Goal: Navigation & Orientation: Find specific page/section

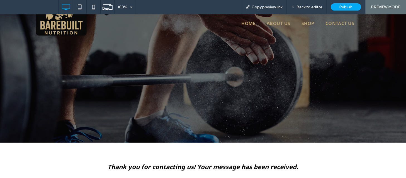
scroll to position [16, 0]
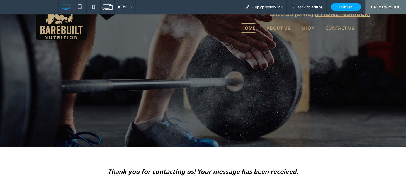
click at [247, 26] on span "Home" at bounding box center [248, 27] width 14 height 9
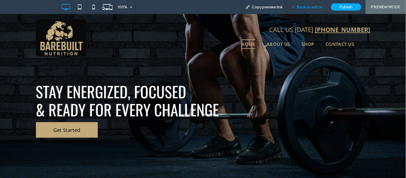
click at [302, 6] on span "Back to editor" at bounding box center [310, 7] width 26 height 5
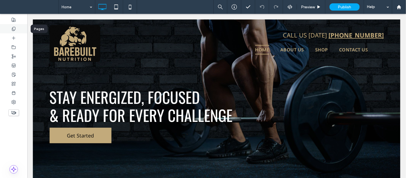
click at [10, 28] on div at bounding box center [13, 28] width 27 height 9
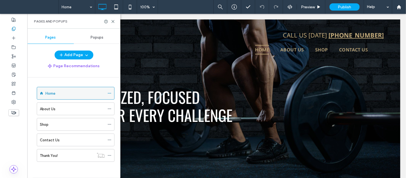
click at [110, 93] on icon at bounding box center [109, 94] width 4 height 4
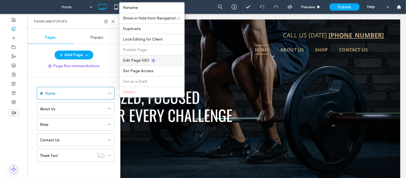
click at [138, 62] on span "Edit Page SEO" at bounding box center [136, 60] width 27 height 5
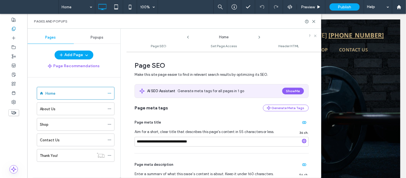
scroll to position [70, 0]
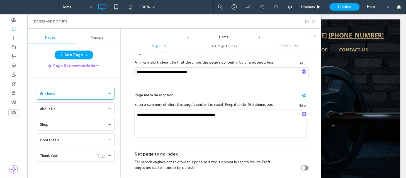
click at [312, 21] on icon at bounding box center [314, 21] width 4 height 4
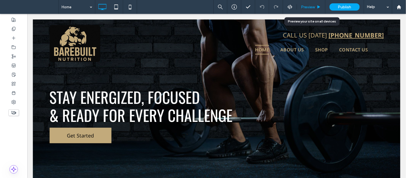
click at [309, 9] on span "Preview" at bounding box center [308, 7] width 14 height 5
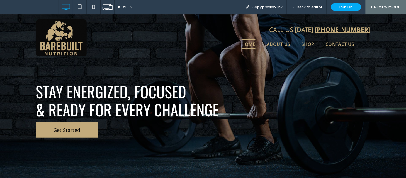
drag, startPoint x: 404, startPoint y: 103, endPoint x: 402, endPoint y: 21, distance: 82.5
click at [305, 7] on span "Back to editor" at bounding box center [310, 7] width 26 height 5
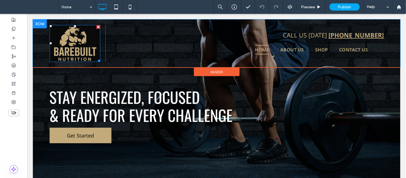
click at [80, 50] on img at bounding box center [74, 43] width 51 height 37
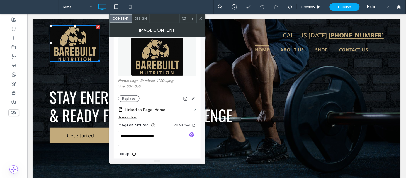
scroll to position [48, 0]
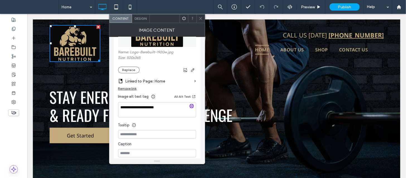
click at [201, 21] on span at bounding box center [201, 18] width 4 height 8
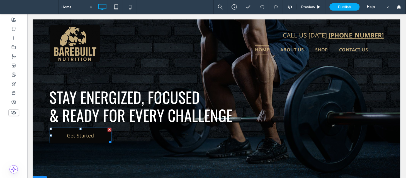
click at [75, 138] on span "Get Started" at bounding box center [80, 135] width 27 height 7
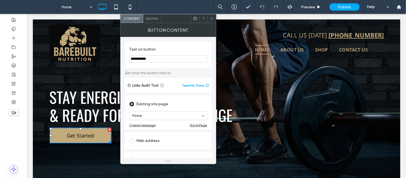
click at [214, 21] on div at bounding box center [211, 18] width 8 height 8
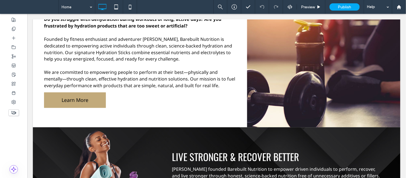
scroll to position [232, 0]
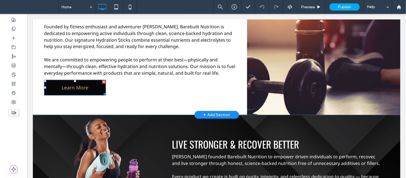
click at [71, 91] on span "Learn More" at bounding box center [74, 87] width 27 height 7
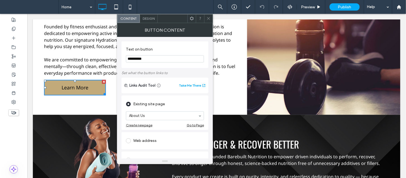
click at [208, 18] on use at bounding box center [208, 18] width 3 height 3
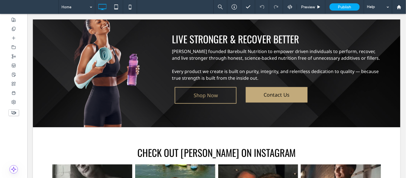
scroll to position [341, 0]
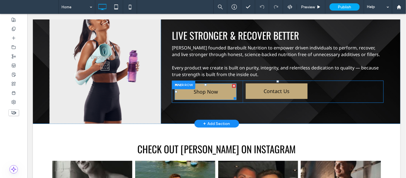
click at [216, 99] on link "Shop Now" at bounding box center [205, 91] width 62 height 17
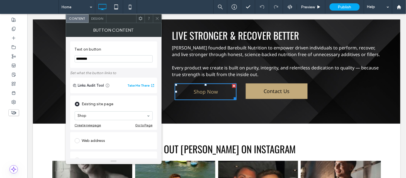
click at [157, 21] on span at bounding box center [157, 18] width 4 height 8
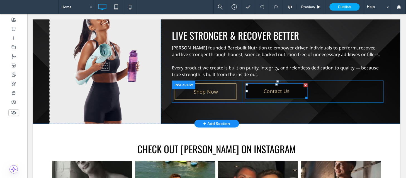
click at [249, 99] on link "Contact Us" at bounding box center [276, 91] width 62 height 16
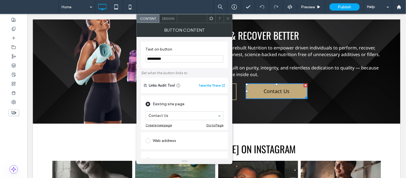
click at [227, 19] on icon at bounding box center [228, 18] width 4 height 4
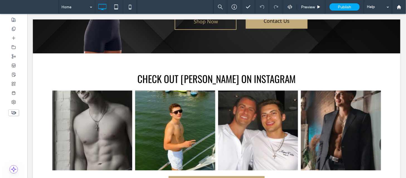
scroll to position [461, 0]
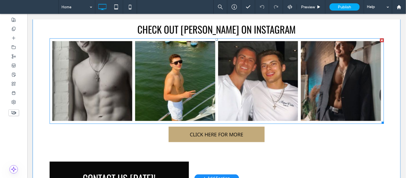
click at [122, 96] on link at bounding box center [92, 80] width 85 height 85
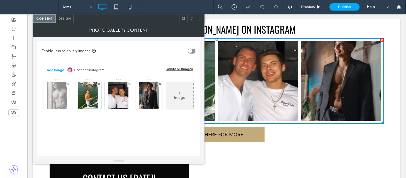
click at [51, 97] on img at bounding box center [57, 95] width 20 height 27
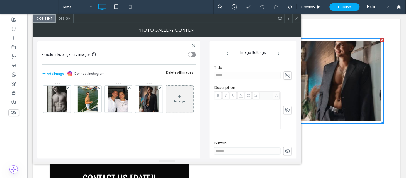
scroll to position [141, 0]
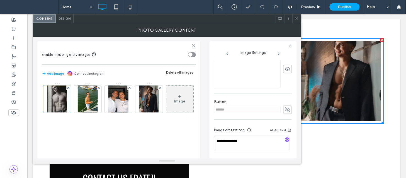
click at [279, 55] on icon at bounding box center [279, 54] width 4 height 4
click at [148, 97] on img at bounding box center [149, 99] width 20 height 27
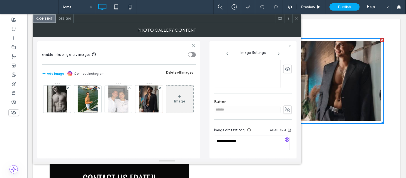
click at [123, 99] on img at bounding box center [118, 99] width 20 height 27
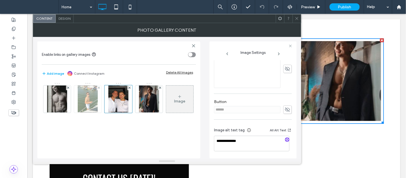
click at [101, 99] on div at bounding box center [87, 99] width 27 height 27
click at [97, 101] on div at bounding box center [88, 99] width 28 height 28
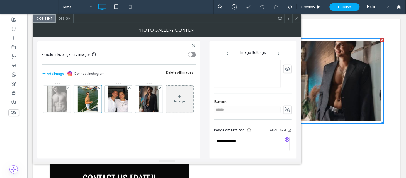
click at [63, 102] on img at bounding box center [57, 99] width 20 height 27
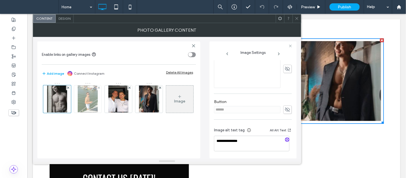
click at [82, 102] on img at bounding box center [88, 99] width 20 height 27
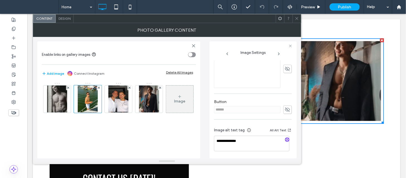
click at [297, 21] on span at bounding box center [297, 18] width 4 height 8
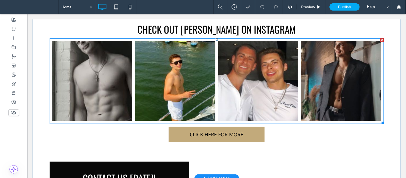
click at [263, 72] on link at bounding box center [257, 80] width 85 height 85
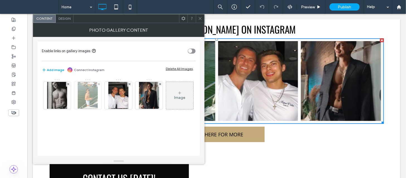
click at [91, 94] on img at bounding box center [88, 95] width 20 height 27
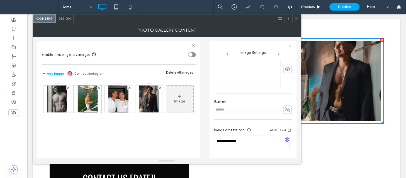
click at [278, 53] on icon at bounding box center [279, 54] width 4 height 4
click at [298, 18] on icon at bounding box center [297, 18] width 4 height 4
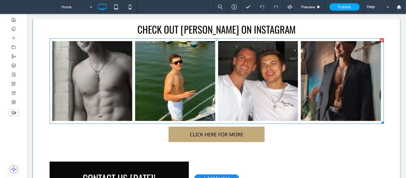
click at [101, 80] on link at bounding box center [92, 80] width 85 height 85
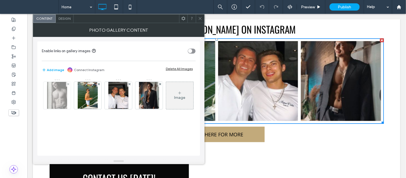
click at [56, 98] on img at bounding box center [57, 95] width 20 height 27
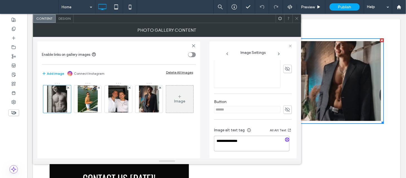
click at [254, 143] on textarea "**********" at bounding box center [251, 144] width 75 height 16
type textarea "**********"
click at [93, 109] on img at bounding box center [88, 99] width 20 height 27
click at [251, 140] on textarea "**********" at bounding box center [251, 144] width 75 height 16
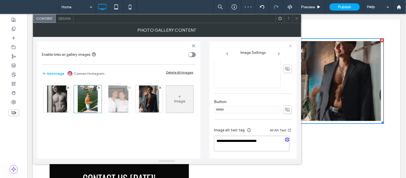
type textarea "**********"
click at [122, 107] on img at bounding box center [118, 99] width 20 height 27
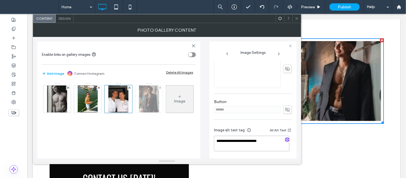
type textarea "**********"
click at [150, 107] on img at bounding box center [149, 99] width 20 height 27
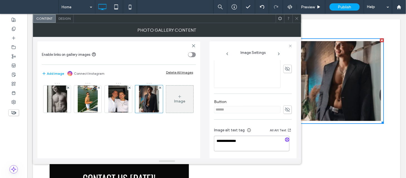
click at [253, 141] on textarea "**********" at bounding box center [251, 144] width 75 height 16
type textarea "**********"
click at [295, 19] on icon at bounding box center [297, 18] width 4 height 4
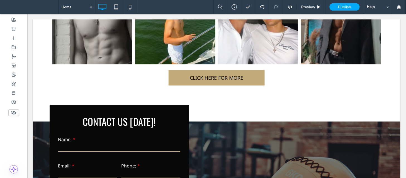
scroll to position [522, 0]
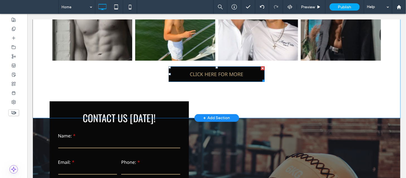
click at [214, 77] on span "CLICK HERE FOR MORE" at bounding box center [216, 74] width 53 height 7
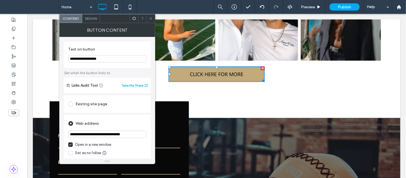
click at [151, 20] on icon at bounding box center [151, 18] width 4 height 4
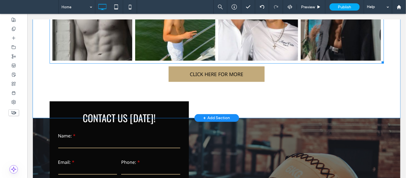
click at [136, 139] on label "Name:" at bounding box center [119, 136] width 122 height 7
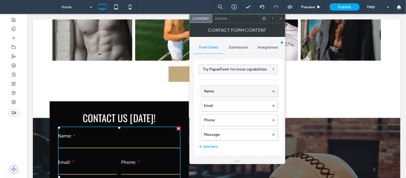
click at [228, 91] on label "Name:" at bounding box center [236, 91] width 65 height 11
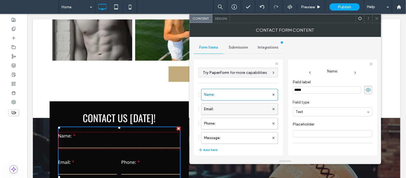
click at [229, 109] on label "Email:" at bounding box center [236, 109] width 65 height 11
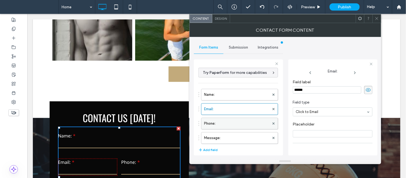
click at [224, 127] on label "Phone:" at bounding box center [236, 123] width 65 height 11
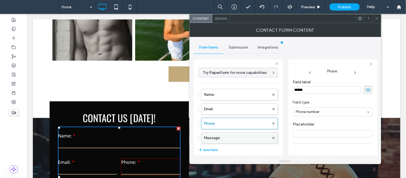
click at [224, 135] on label "Message:" at bounding box center [236, 138] width 65 height 11
type input "**"
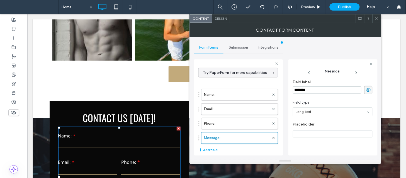
click at [231, 43] on div "Submission" at bounding box center [238, 47] width 30 height 12
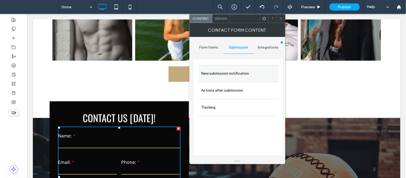
click at [231, 70] on label "New submission notification" at bounding box center [238, 73] width 74 height 11
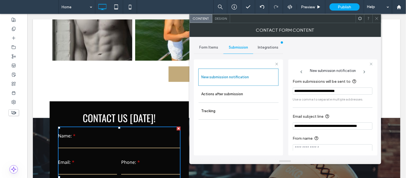
click at [348, 128] on input "**********" at bounding box center [333, 126] width 80 height 7
click at [328, 129] on input "**********" at bounding box center [331, 127] width 77 height 8
click at [375, 22] on span at bounding box center [377, 18] width 4 height 8
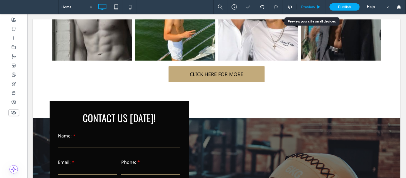
click at [311, 10] on div "Preview" at bounding box center [311, 7] width 28 height 14
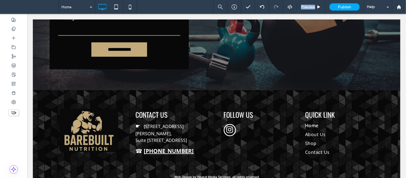
scroll to position [723, 0]
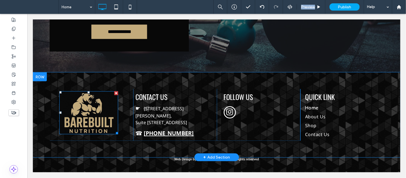
click at [95, 102] on img at bounding box center [88, 112] width 59 height 43
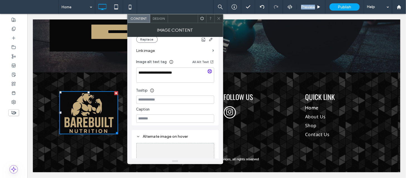
scroll to position [91, 0]
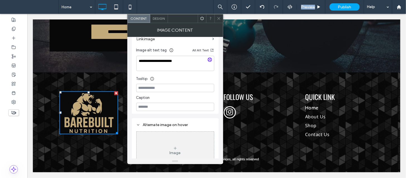
click at [219, 23] on div "Image Content" at bounding box center [175, 30] width 96 height 14
click at [219, 20] on icon at bounding box center [219, 18] width 4 height 4
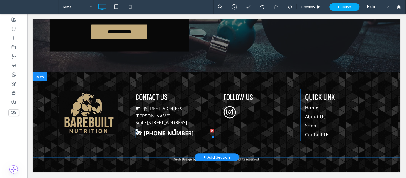
click at [176, 130] on strong "[PHONE_NUMBER]" at bounding box center [169, 134] width 50 height 8
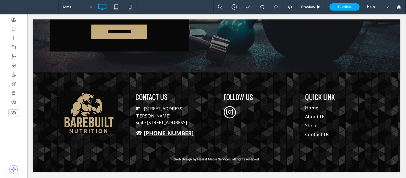
click at [173, 130] on strong "[PHONE_NUMBER]" at bounding box center [169, 134] width 50 height 8
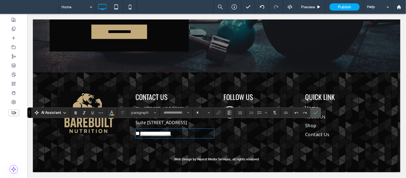
type input "*********"
type input "**"
click at [189, 129] on p "**********" at bounding box center [174, 133] width 79 height 8
click at [228, 136] on div "FOLLOW US Click To Paste" at bounding box center [258, 115] width 84 height 52
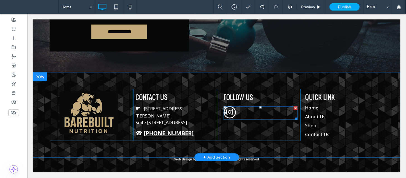
click at [227, 117] on span "instagram" at bounding box center [229, 112] width 12 height 12
click at [227, 113] on span "instagram" at bounding box center [229, 112] width 12 height 12
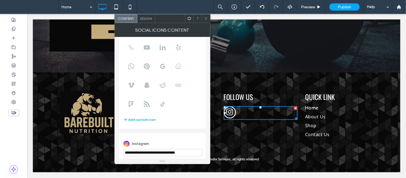
scroll to position [38, 0]
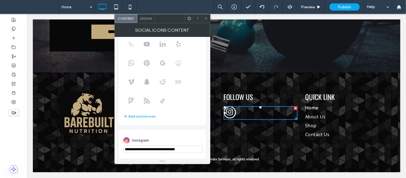
click at [206, 18] on use at bounding box center [205, 18] width 3 height 3
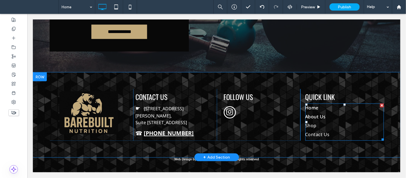
click at [316, 118] on span "About Us" at bounding box center [315, 117] width 21 height 7
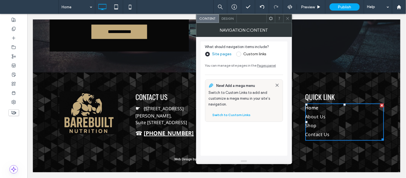
click at [288, 18] on use at bounding box center [287, 18] width 3 height 3
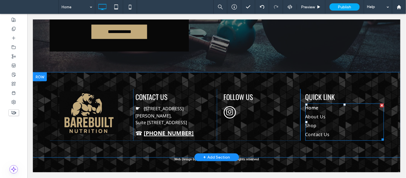
drag, startPoint x: 328, startPoint y: 117, endPoint x: 315, endPoint y: 107, distance: 15.8
click at [315, 107] on link "Home" at bounding box center [342, 108] width 74 height 9
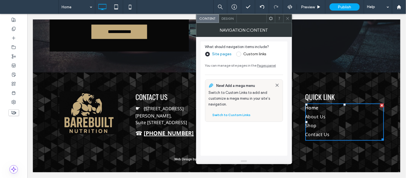
click at [315, 107] on span "Home" at bounding box center [311, 108] width 13 height 7
click at [285, 18] on div at bounding box center [287, 18] width 8 height 8
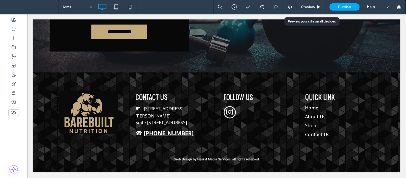
click at [302, 8] on span "Preview" at bounding box center [308, 7] width 14 height 5
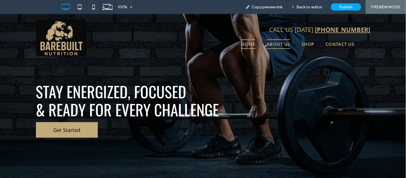
click at [278, 45] on span "About Us" at bounding box center [278, 43] width 24 height 9
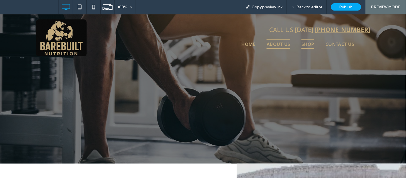
click at [306, 43] on span "Shop" at bounding box center [307, 43] width 13 height 9
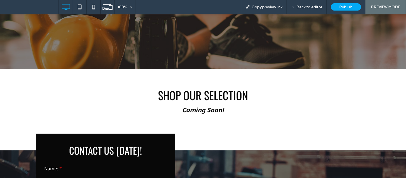
scroll to position [98, 0]
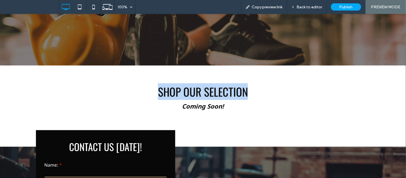
drag, startPoint x: 401, startPoint y: 70, endPoint x: 394, endPoint y: 30, distance: 41.0
click at [394, 30] on div "Click To Paste Row + Add Section Shop Our Selection ﻿ Coming Soon! Click To Pas…" at bounding box center [203, 31] width 406 height 232
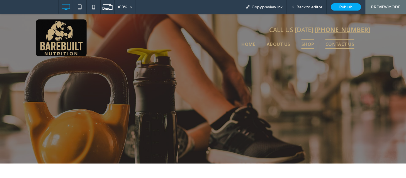
click at [344, 42] on span "Contact Us" at bounding box center [339, 43] width 29 height 9
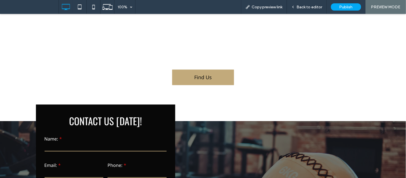
scroll to position [241, 0]
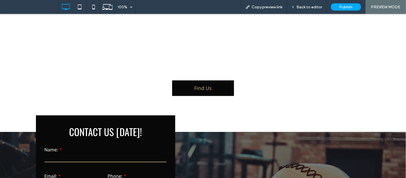
click at [217, 85] on link "Find Us" at bounding box center [203, 88] width 62 height 16
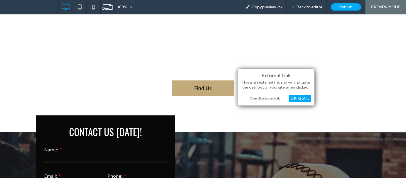
click at [266, 98] on div "Open link in new tab" at bounding box center [276, 99] width 70 height 6
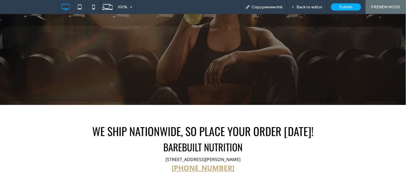
scroll to position [0, 0]
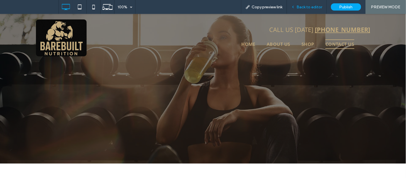
click at [305, 4] on div "Back to editor" at bounding box center [307, 7] width 40 height 14
click at [305, 8] on span "Back to editor" at bounding box center [310, 7] width 26 height 5
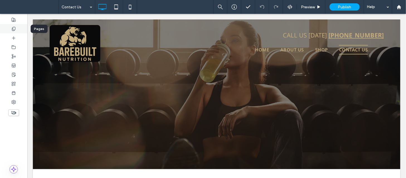
click at [15, 28] on icon at bounding box center [13, 29] width 4 height 4
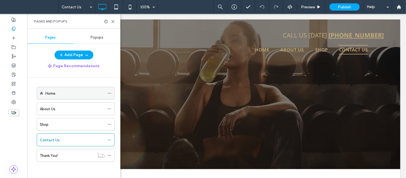
click at [107, 93] on icon at bounding box center [109, 94] width 4 height 4
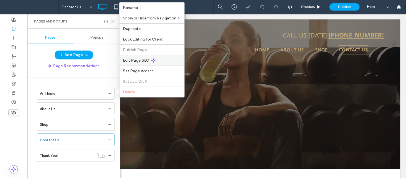
click at [157, 57] on div "Edit Page SEO" at bounding box center [151, 60] width 65 height 11
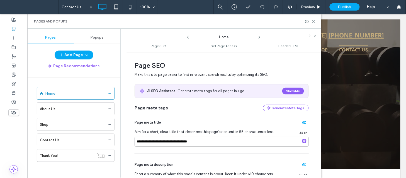
click at [202, 143] on input "**********" at bounding box center [221, 142] width 174 height 10
click at [259, 38] on icon at bounding box center [259, 37] width 4 height 4
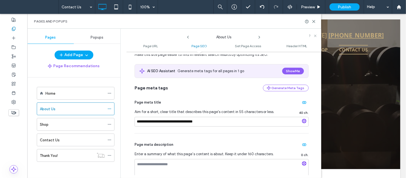
scroll to position [99, 0]
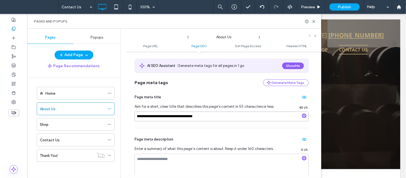
click at [220, 116] on input "**********" at bounding box center [221, 117] width 174 height 10
click at [258, 39] on icon at bounding box center [259, 37] width 4 height 4
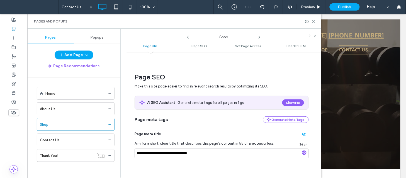
scroll to position [93, 0]
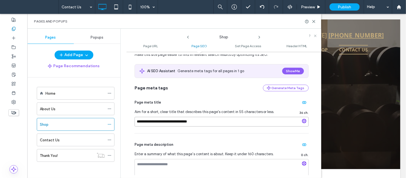
click at [215, 122] on input "**********" at bounding box center [221, 122] width 174 height 10
click at [261, 37] on icon at bounding box center [259, 37] width 4 height 4
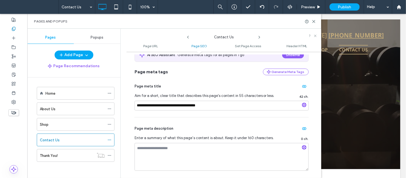
scroll to position [104, 0]
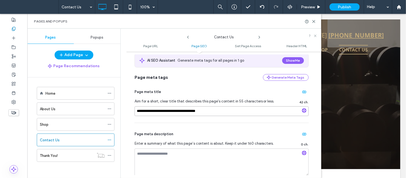
click at [209, 113] on input "**********" at bounding box center [221, 112] width 174 height 10
click at [258, 37] on icon at bounding box center [259, 37] width 4 height 4
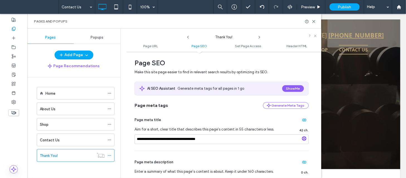
scroll to position [95, 0]
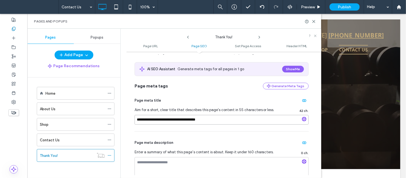
click at [199, 120] on input "**********" at bounding box center [221, 120] width 174 height 10
click at [314, 23] on icon at bounding box center [314, 21] width 4 height 4
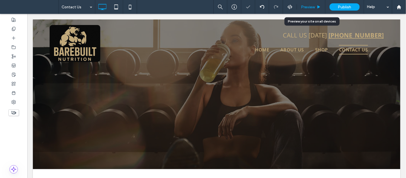
click at [315, 6] on div "Preview" at bounding box center [311, 7] width 28 height 5
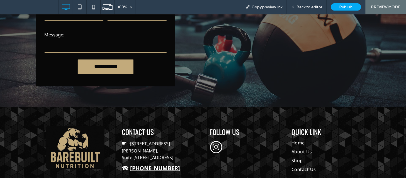
scroll to position [439, 0]
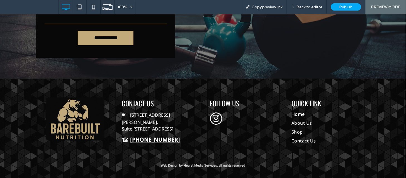
click at [298, 115] on span "Home" at bounding box center [298, 114] width 13 height 7
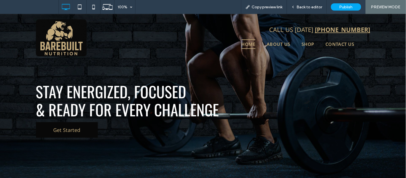
click at [83, 126] on link "Get Started" at bounding box center [67, 130] width 62 height 16
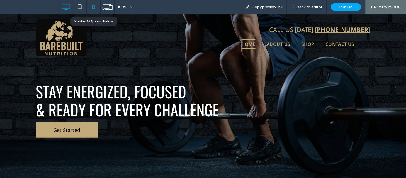
click at [96, 5] on icon at bounding box center [93, 6] width 11 height 11
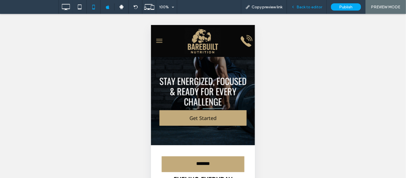
click at [304, 8] on span "Back to editor" at bounding box center [310, 7] width 26 height 5
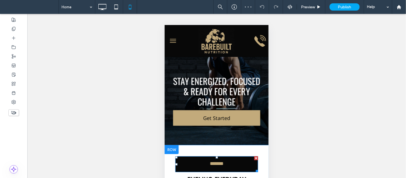
click at [195, 168] on link "*******" at bounding box center [216, 164] width 83 height 16
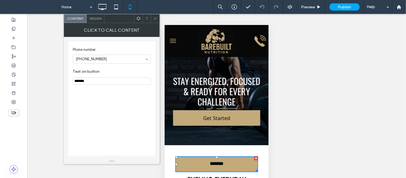
click at [156, 20] on icon at bounding box center [155, 18] width 4 height 4
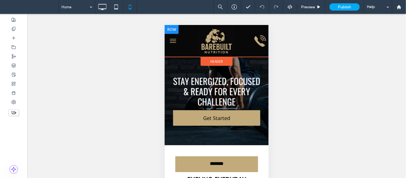
drag, startPoint x: 324, startPoint y: 45, endPoint x: 255, endPoint y: 43, distance: 69.6
click at [255, 43] on icon at bounding box center [259, 41] width 11 height 11
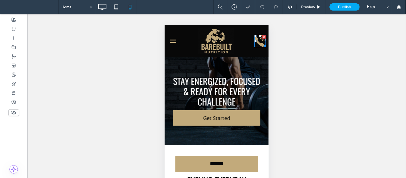
click at [255, 43] on icon at bounding box center [259, 41] width 11 height 11
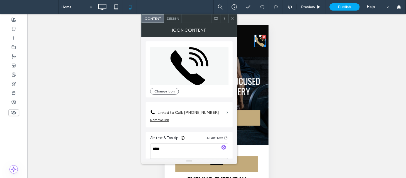
click at [233, 20] on icon at bounding box center [233, 18] width 4 height 4
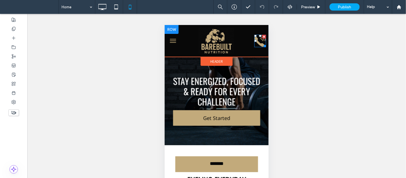
click at [254, 40] on div at bounding box center [255, 41] width 2 height 2
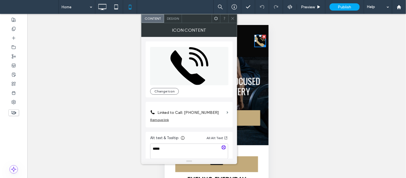
click at [232, 17] on icon at bounding box center [233, 18] width 4 height 4
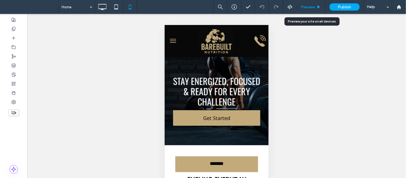
click at [306, 3] on div "Preview" at bounding box center [311, 7] width 28 height 14
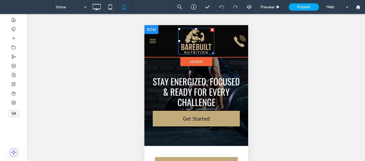
click at [197, 42] on img at bounding box center [196, 41] width 36 height 26
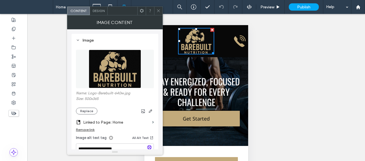
click at [160, 13] on span at bounding box center [158, 11] width 4 height 8
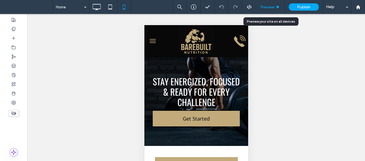
click at [269, 4] on div "Preview" at bounding box center [270, 7] width 28 height 14
click at [267, 6] on span "Preview" at bounding box center [268, 7] width 14 height 5
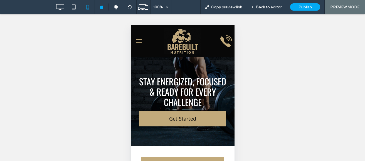
click at [140, 40] on button "menu" at bounding box center [138, 40] width 11 height 11
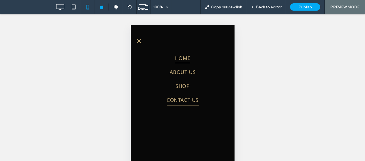
click at [177, 101] on span "Contact Us" at bounding box center [183, 100] width 32 height 11
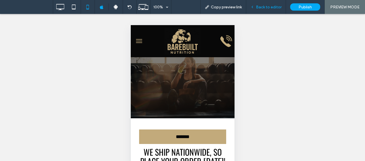
click at [273, 8] on span "Back to editor" at bounding box center [269, 7] width 26 height 5
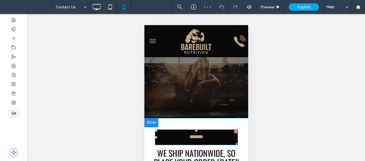
click at [196, 135] on span "*******" at bounding box center [196, 137] width 16 height 7
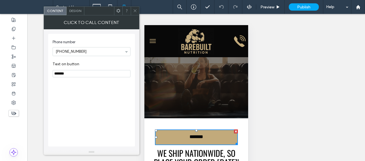
click at [200, 33] on img at bounding box center [196, 41] width 36 height 26
click at [199, 40] on img at bounding box center [196, 41] width 36 height 26
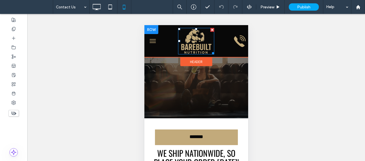
click at [204, 47] on img at bounding box center [196, 41] width 36 height 26
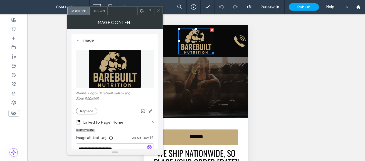
click at [195, 47] on img at bounding box center [196, 41] width 36 height 26
click at [160, 12] on icon at bounding box center [158, 11] width 4 height 4
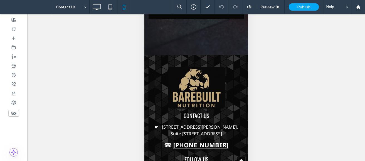
scroll to position [392, 0]
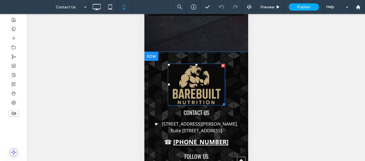
click at [186, 105] on img at bounding box center [196, 84] width 57 height 42
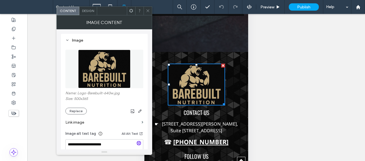
click at [148, 9] on icon at bounding box center [148, 11] width 4 height 4
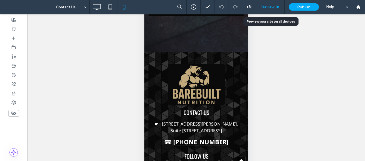
click at [265, 9] on span "Preview" at bounding box center [268, 7] width 14 height 5
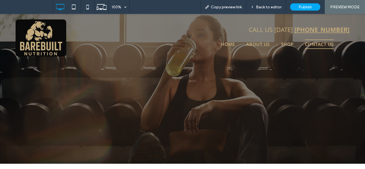
click at [217, 90] on div "Click To Paste" at bounding box center [183, 94] width 334 height 28
click at [268, 4] on div "Back to editor" at bounding box center [266, 7] width 40 height 14
click at [268, 7] on span "Back to editor" at bounding box center [269, 7] width 26 height 5
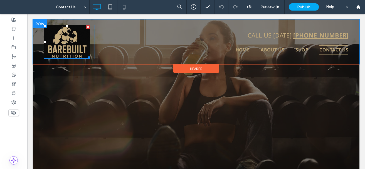
click at [77, 41] on img at bounding box center [67, 42] width 46 height 34
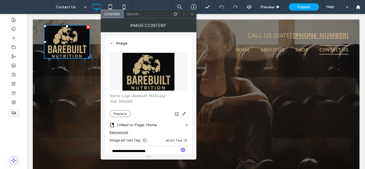
click at [194, 17] on div at bounding box center [192, 14] width 8 height 8
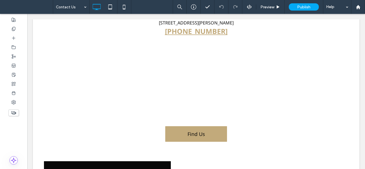
scroll to position [219, 0]
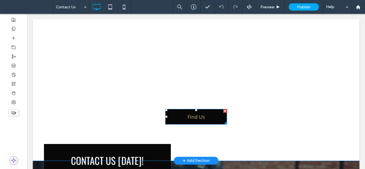
click at [194, 119] on span "Find Us" at bounding box center [197, 117] width 18 height 7
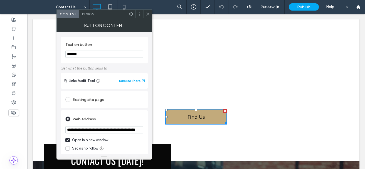
click at [148, 14] on icon at bounding box center [148, 14] width 4 height 4
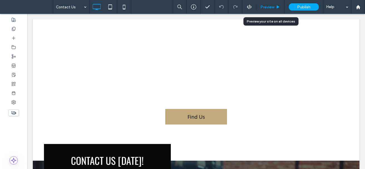
click at [271, 6] on span "Preview" at bounding box center [268, 7] width 14 height 5
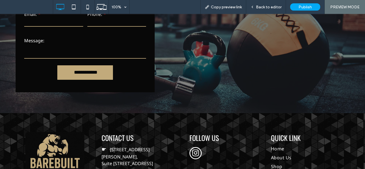
scroll to position [448, 0]
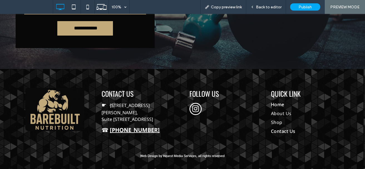
click at [277, 104] on span "Home" at bounding box center [277, 104] width 13 height 7
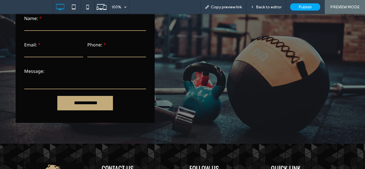
scroll to position [722, 0]
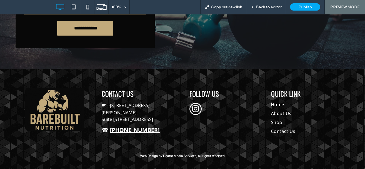
click at [286, 114] on span "About Us" at bounding box center [281, 113] width 21 height 7
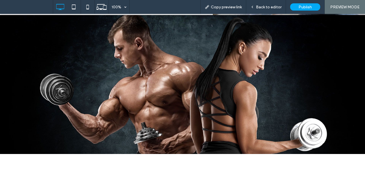
scroll to position [530, 0]
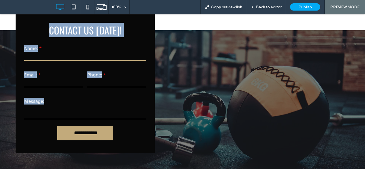
drag, startPoint x: 361, startPoint y: 130, endPoint x: 364, endPoint y: 161, distance: 31.1
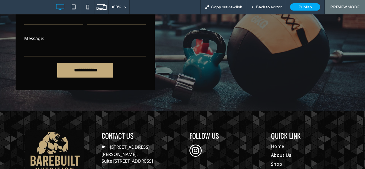
scroll to position [635, 0]
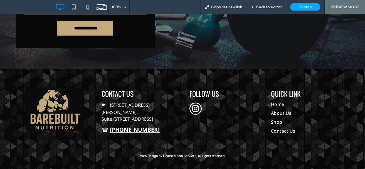
click at [273, 123] on span "Shop" at bounding box center [276, 122] width 11 height 7
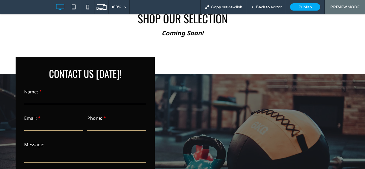
scroll to position [320, 0]
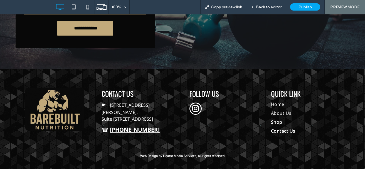
click at [276, 131] on span "Contact Us" at bounding box center [283, 131] width 25 height 7
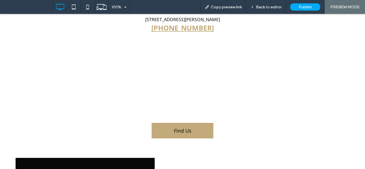
scroll to position [200, 0]
